Goal: Task Accomplishment & Management: Manage account settings

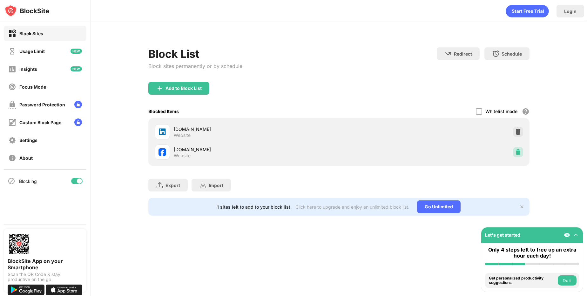
click at [520, 149] on img at bounding box center [518, 152] width 6 height 6
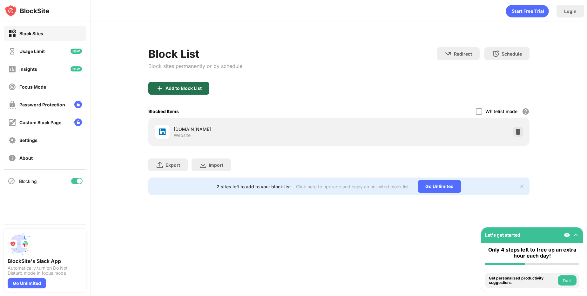
click at [185, 88] on div "Add to Block List" at bounding box center [184, 88] width 36 height 5
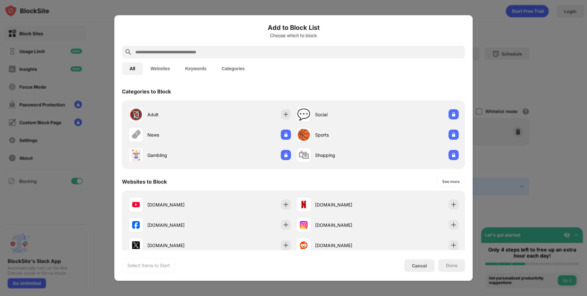
click at [239, 55] on input "text" at bounding box center [299, 52] width 328 height 8
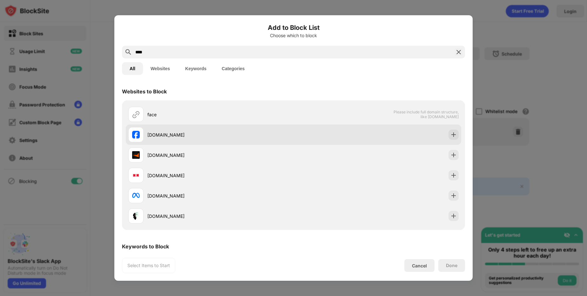
type input "****"
click at [198, 138] on div "[DOMAIN_NAME]" at bounding box center [210, 134] width 165 height 15
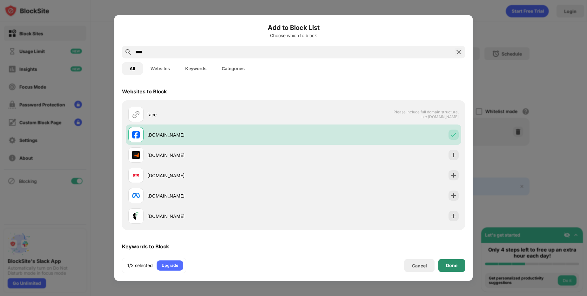
click at [451, 268] on div "Done" at bounding box center [451, 265] width 11 height 5
